Goal: Information Seeking & Learning: Find specific fact

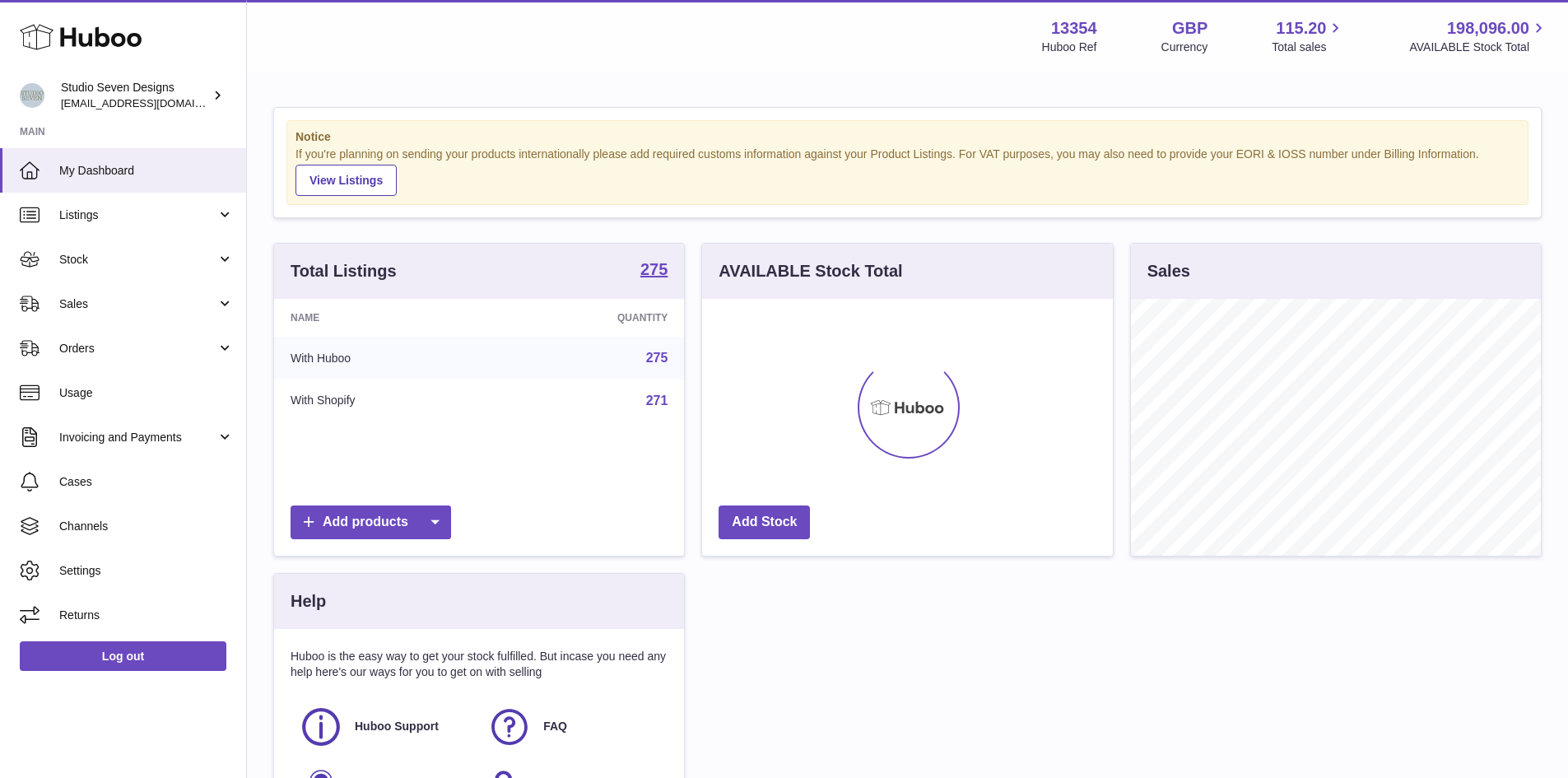
scroll to position [257, 411]
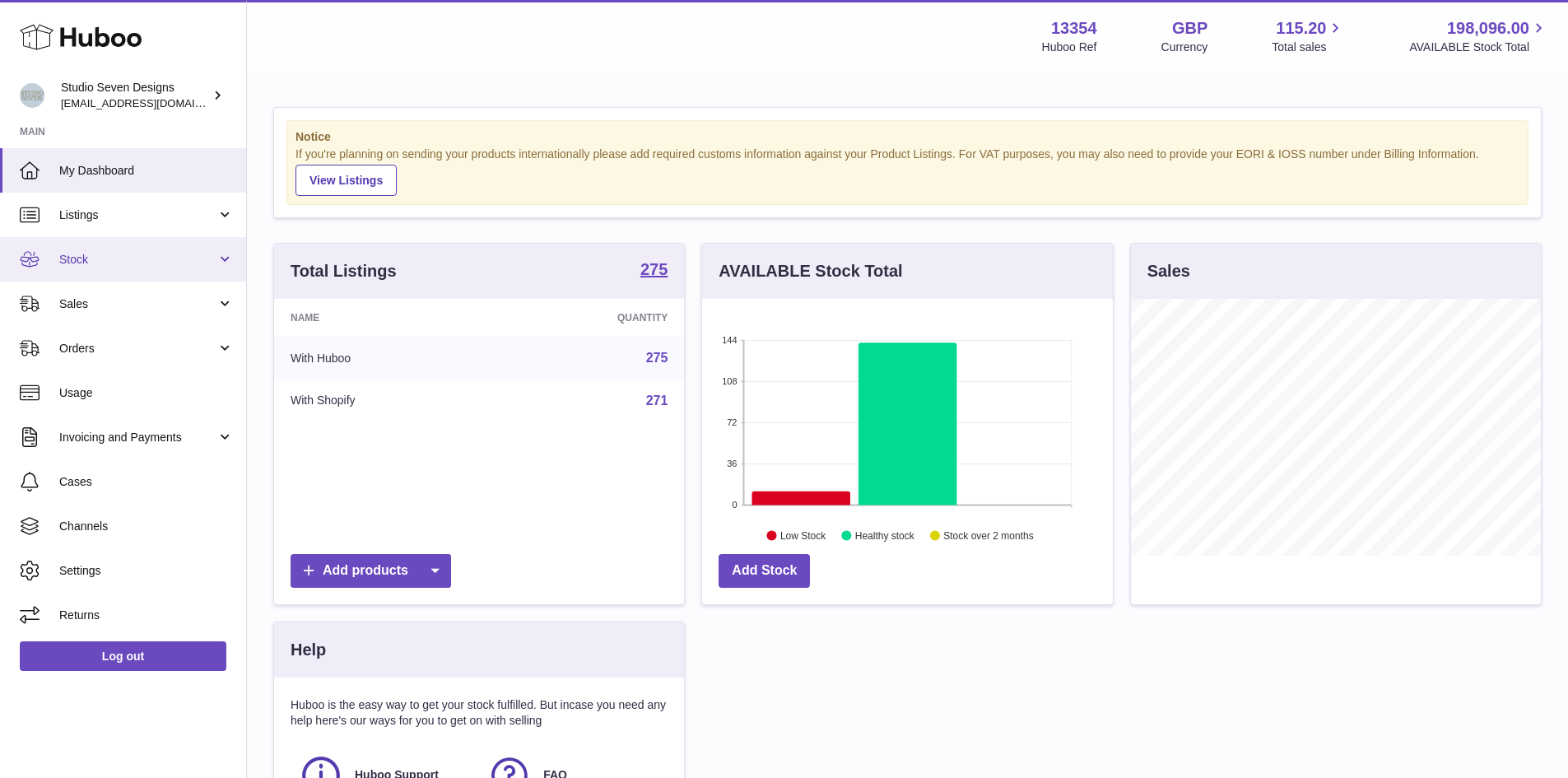
click at [223, 249] on link "Stock" at bounding box center [123, 259] width 246 height 45
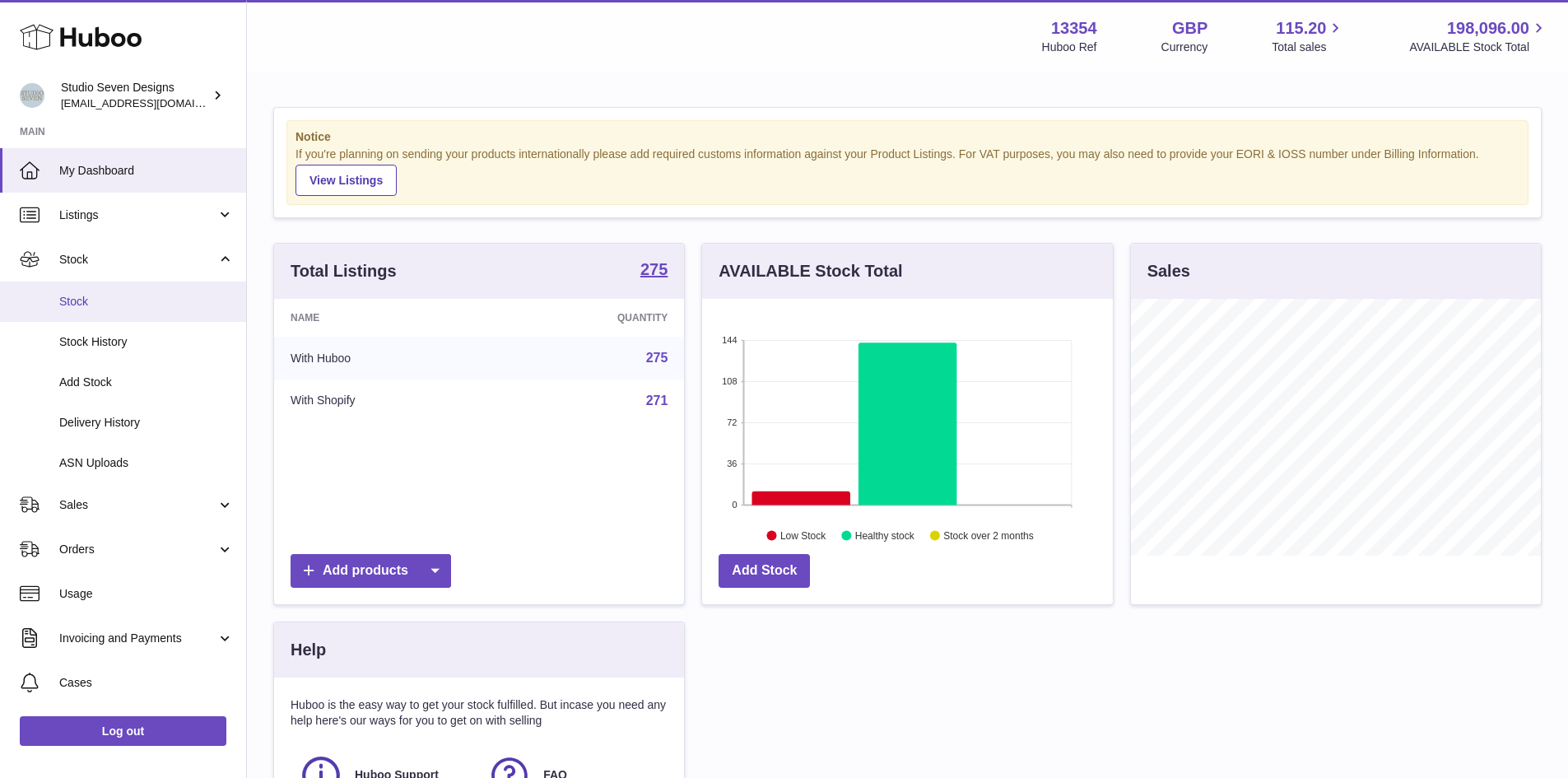
click at [143, 290] on link "Stock" at bounding box center [123, 302] width 246 height 40
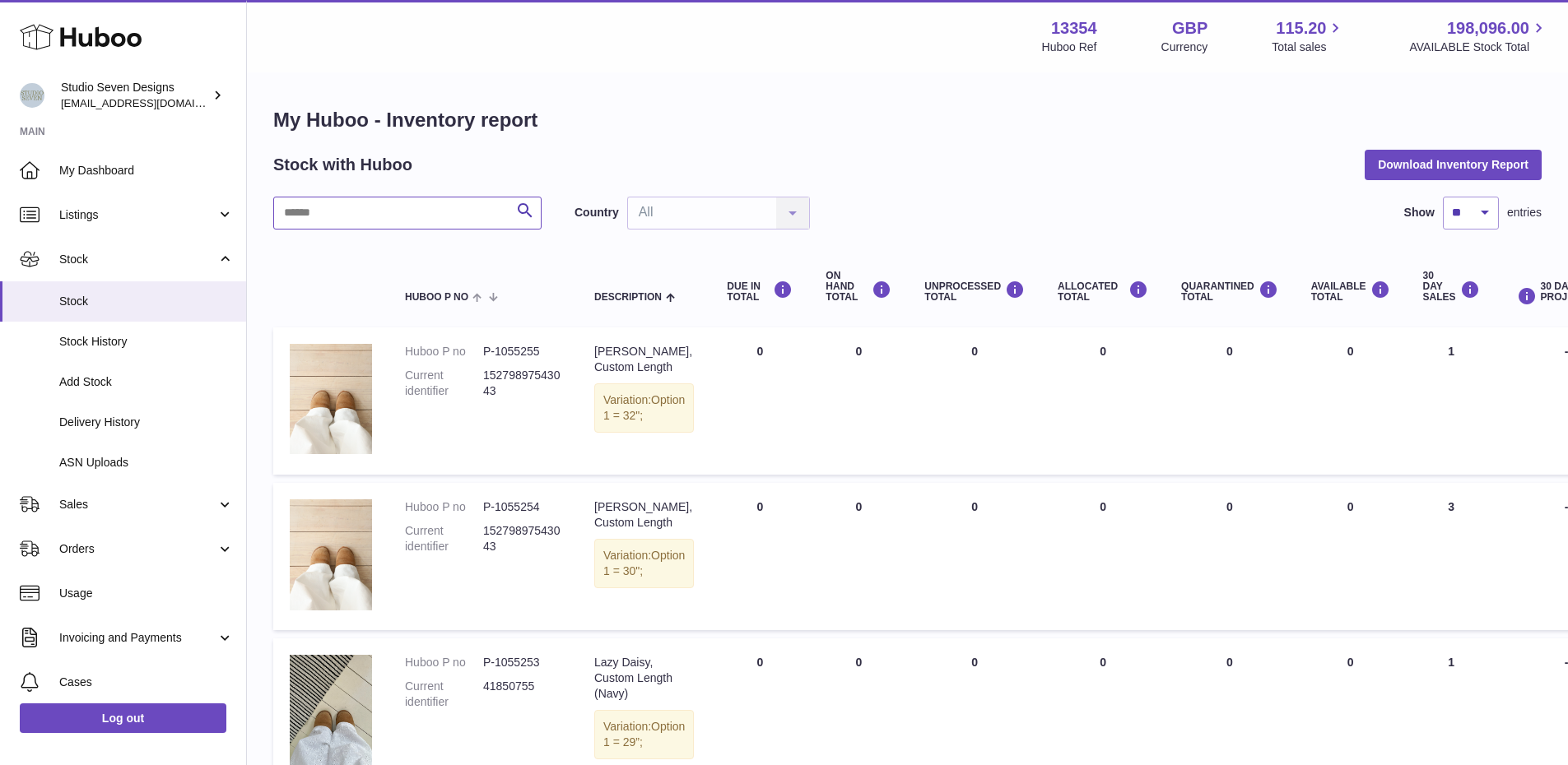
click at [314, 211] on input "text" at bounding box center [407, 212] width 268 height 33
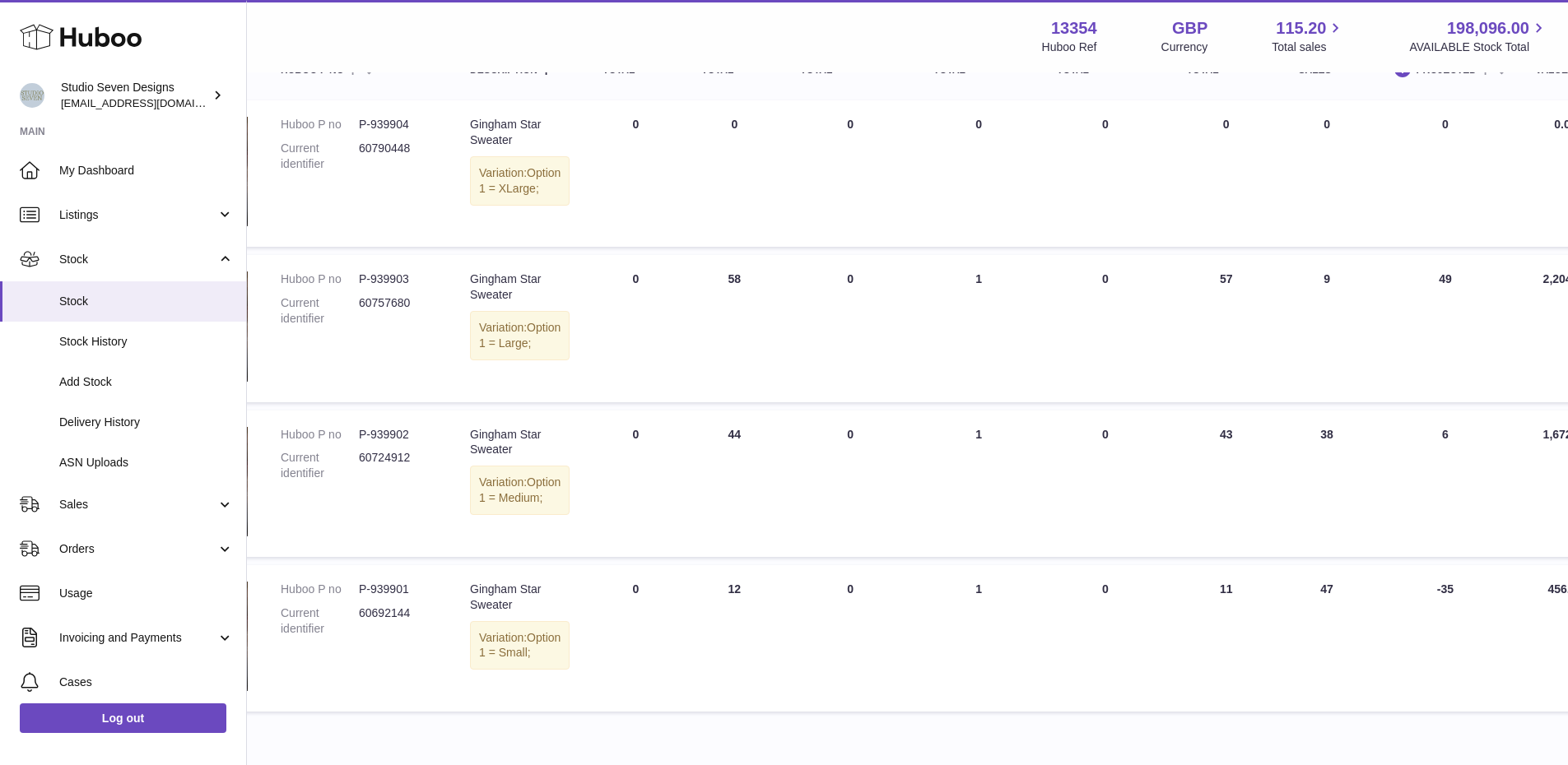
scroll to position [228, 124]
type input "*******"
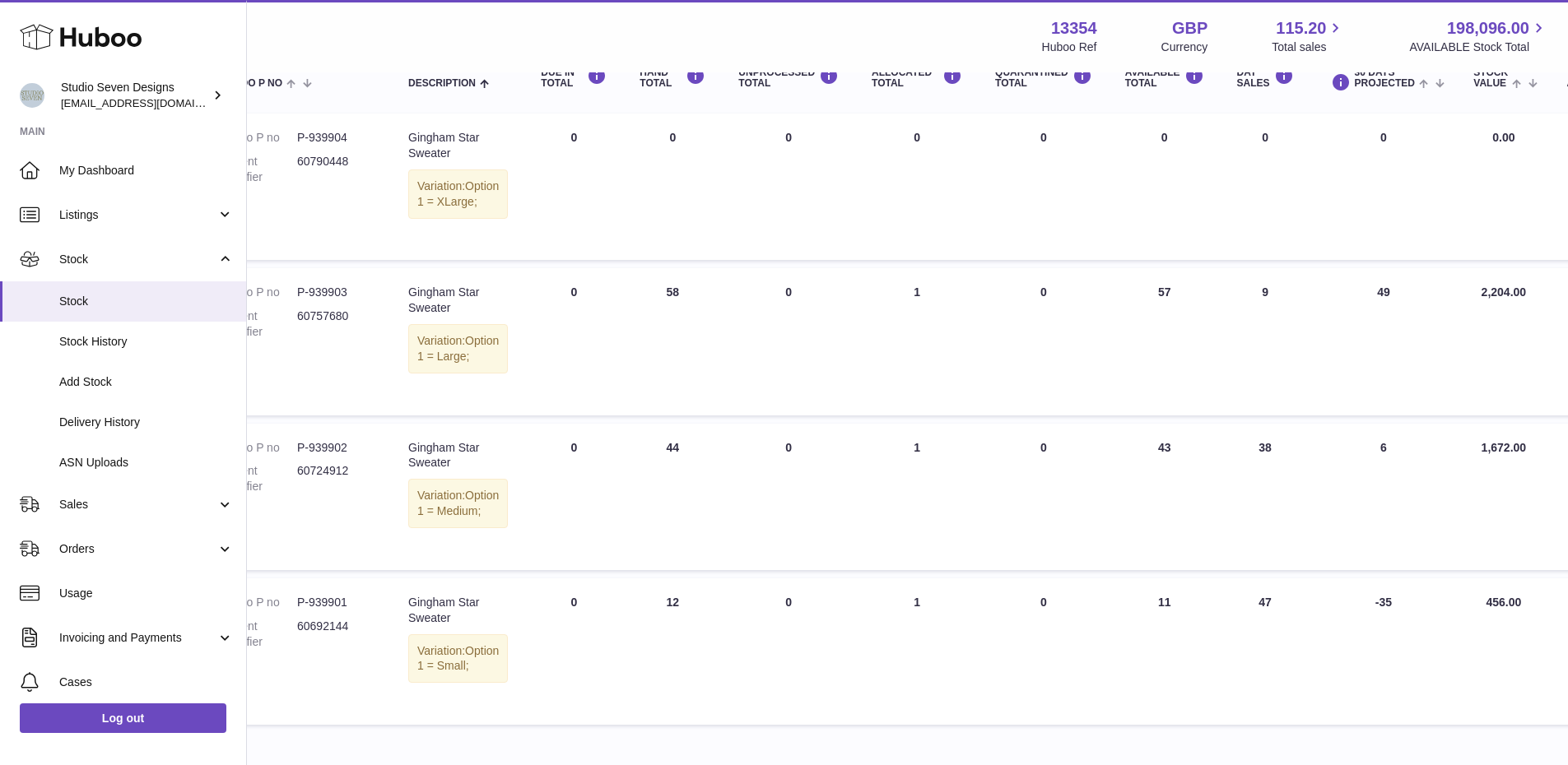
scroll to position [213, 187]
